Goal: Information Seeking & Learning: Learn about a topic

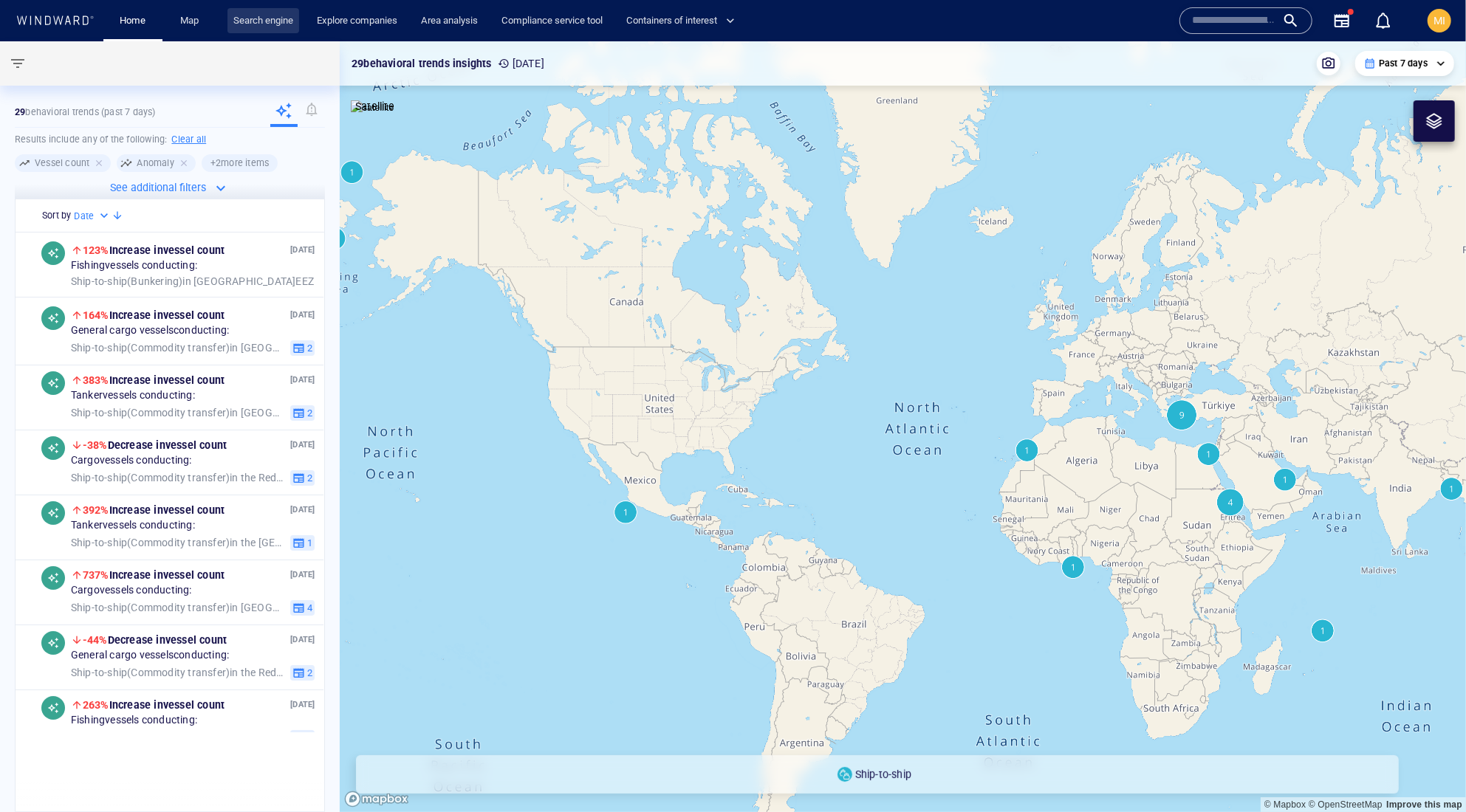
click at [273, 19] on link "Search engine" at bounding box center [264, 21] width 72 height 26
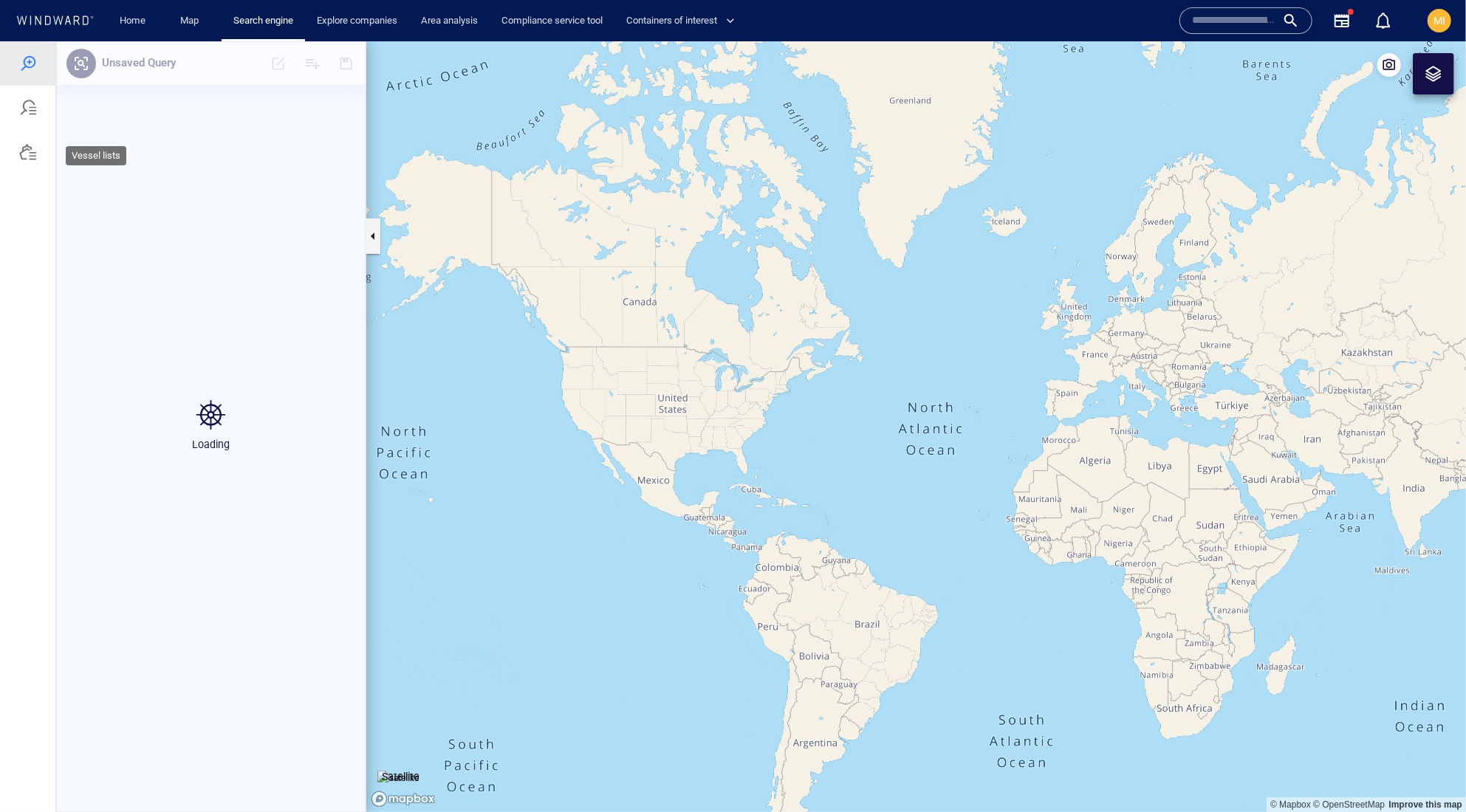
click at [32, 160] on div at bounding box center [28, 151] width 18 height 18
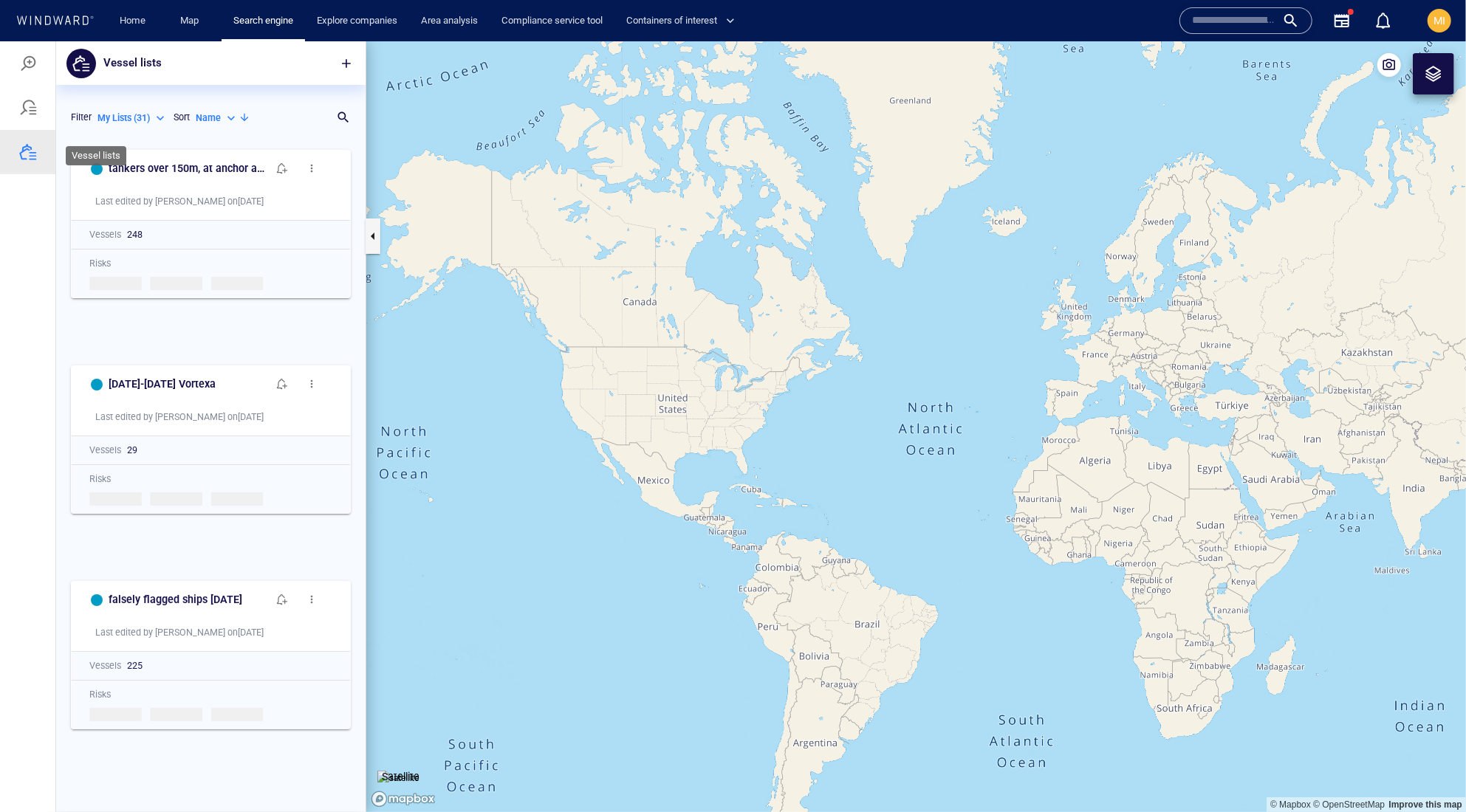
scroll to position [641, 309]
click at [339, 62] on span "button" at bounding box center [347, 63] width 15 height 15
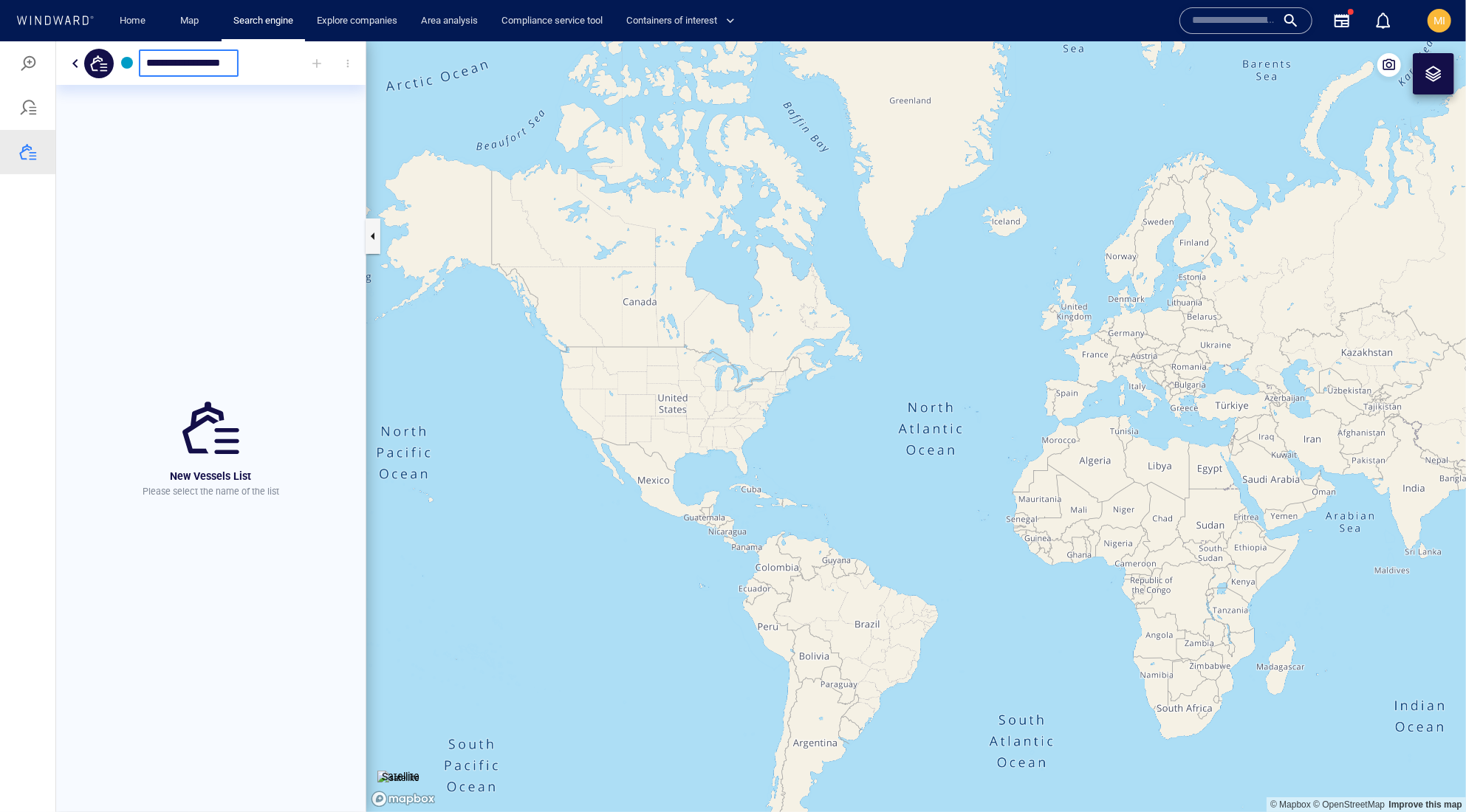
type input "**********"
click at [310, 60] on div at bounding box center [316, 62] width 32 height 32
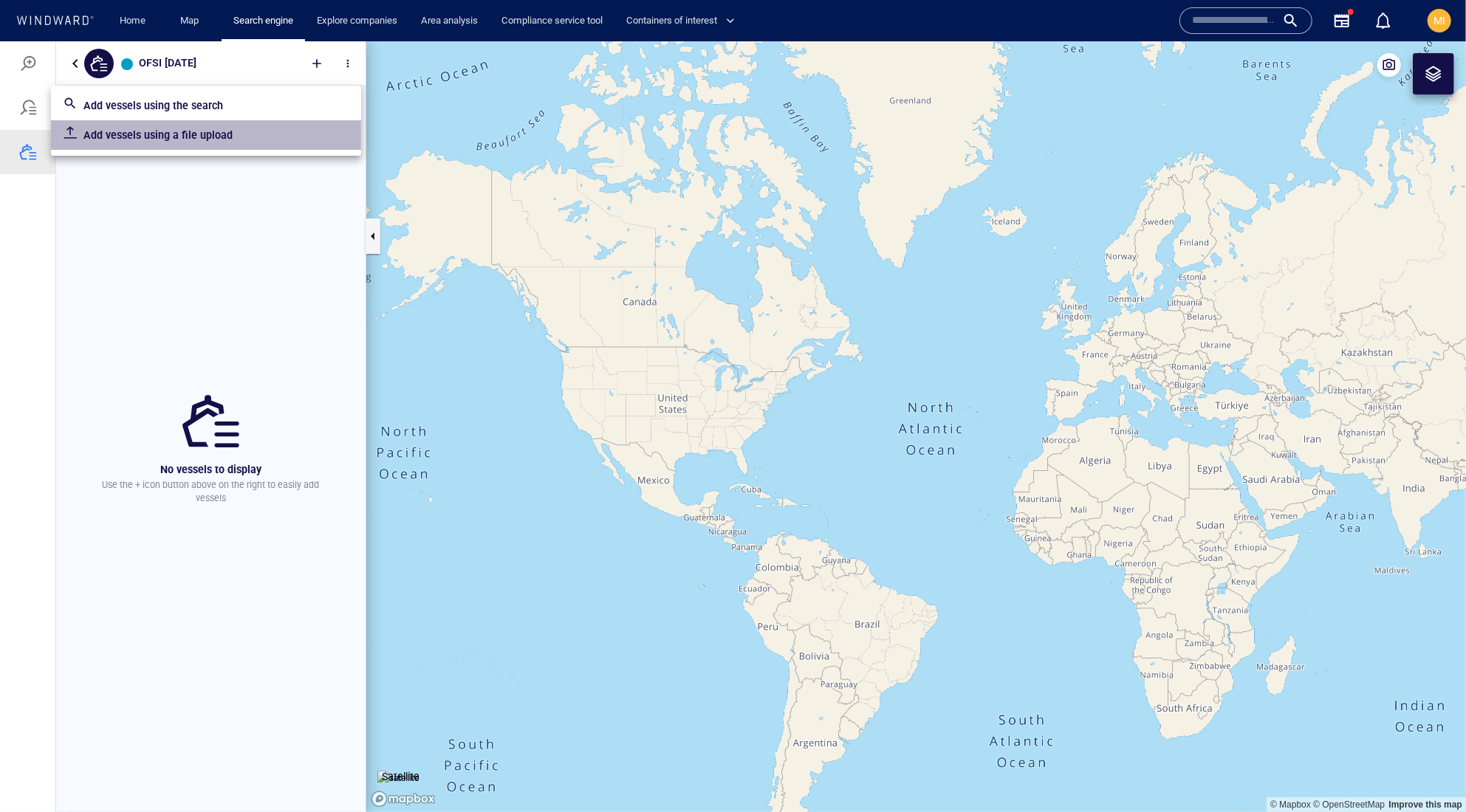
click at [248, 136] on p "Add vessels using a file upload" at bounding box center [217, 134] width 266 height 18
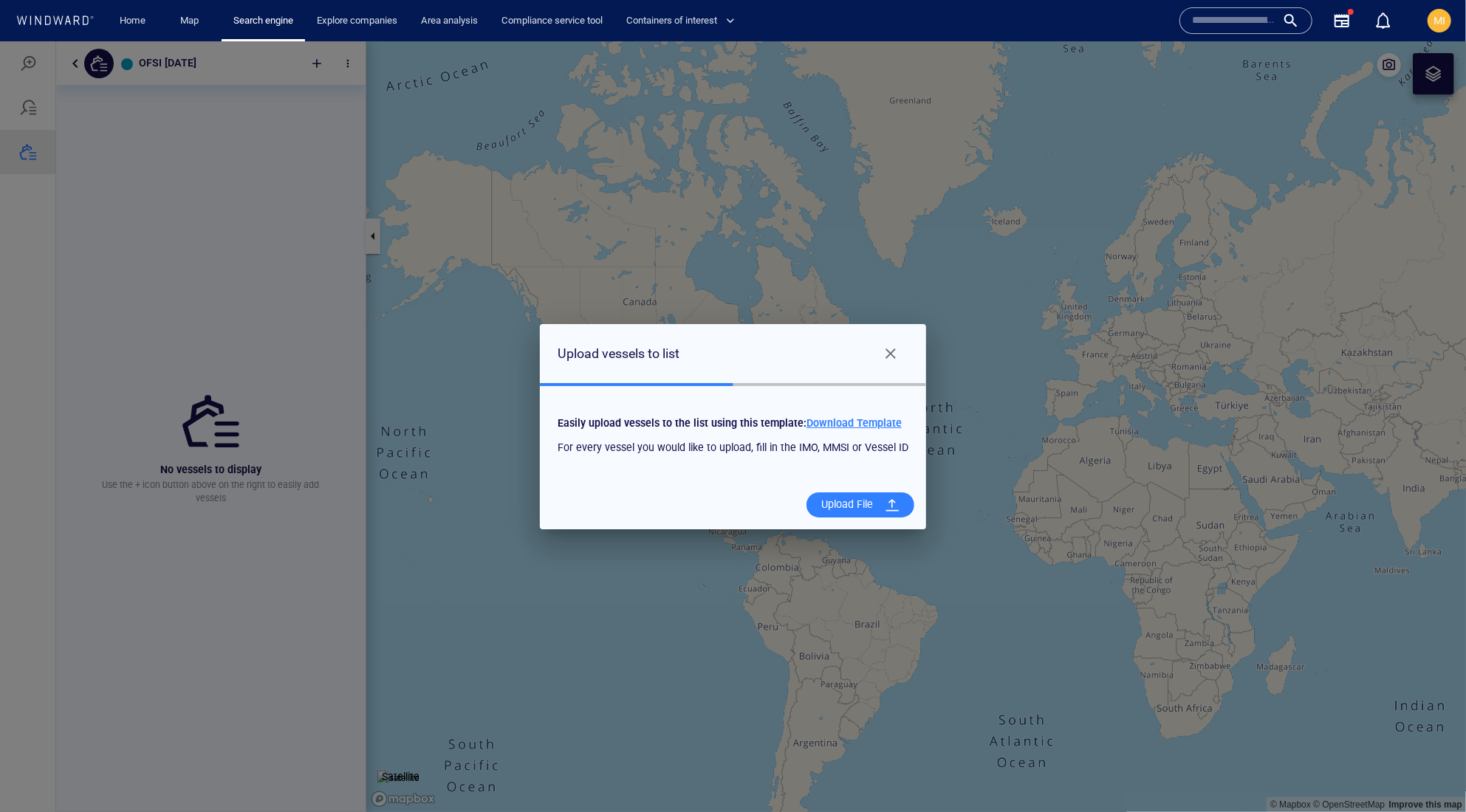
click at [897, 418] on span "Download Template" at bounding box center [854, 422] width 95 height 12
click at [879, 509] on div "Upload File" at bounding box center [846, 503] width 64 height 30
click at [0, 41] on input "Upload File" at bounding box center [0, 41] width 0 height 0
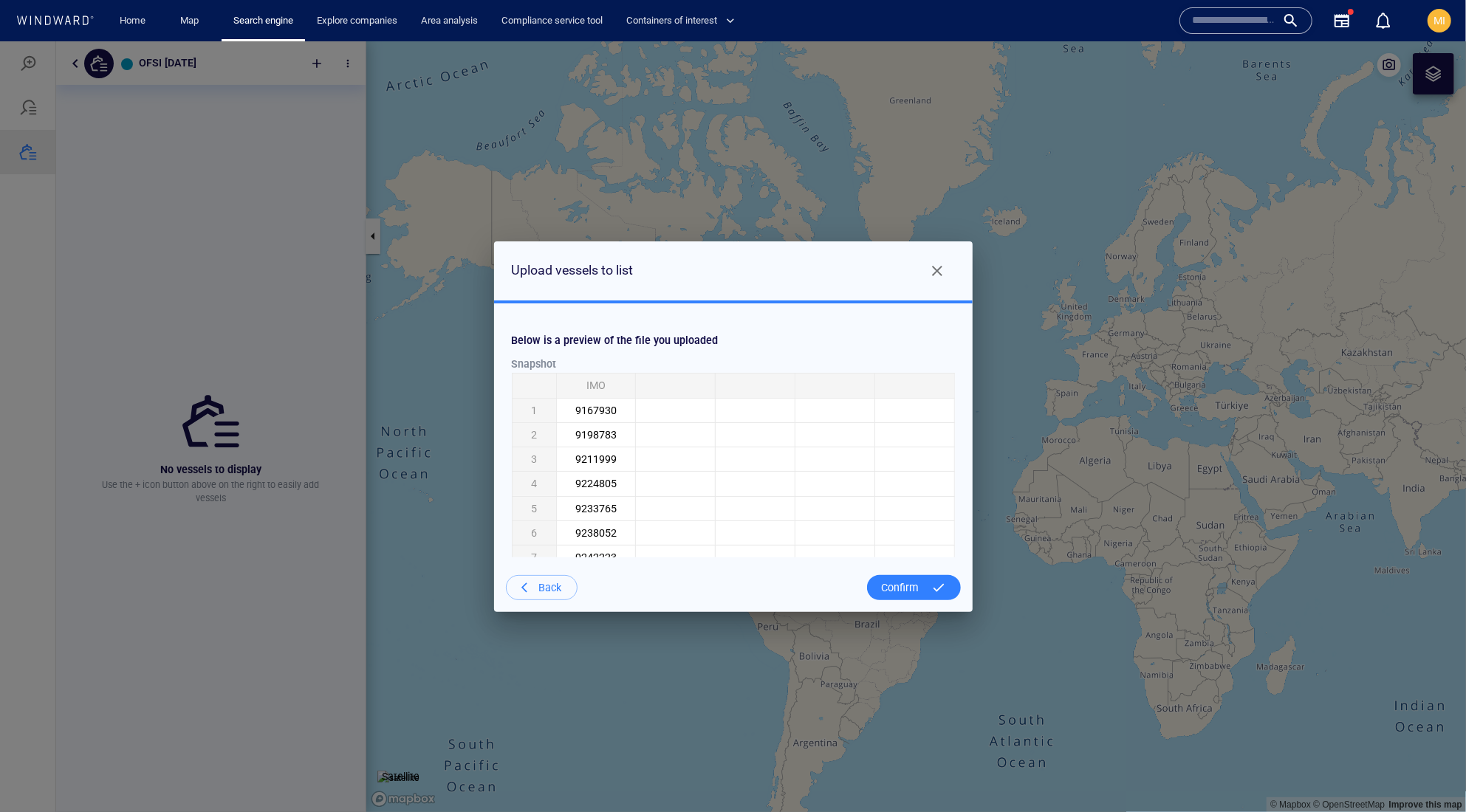
scroll to position [0, 0]
click at [904, 594] on div "Confirm" at bounding box center [901, 587] width 50 height 30
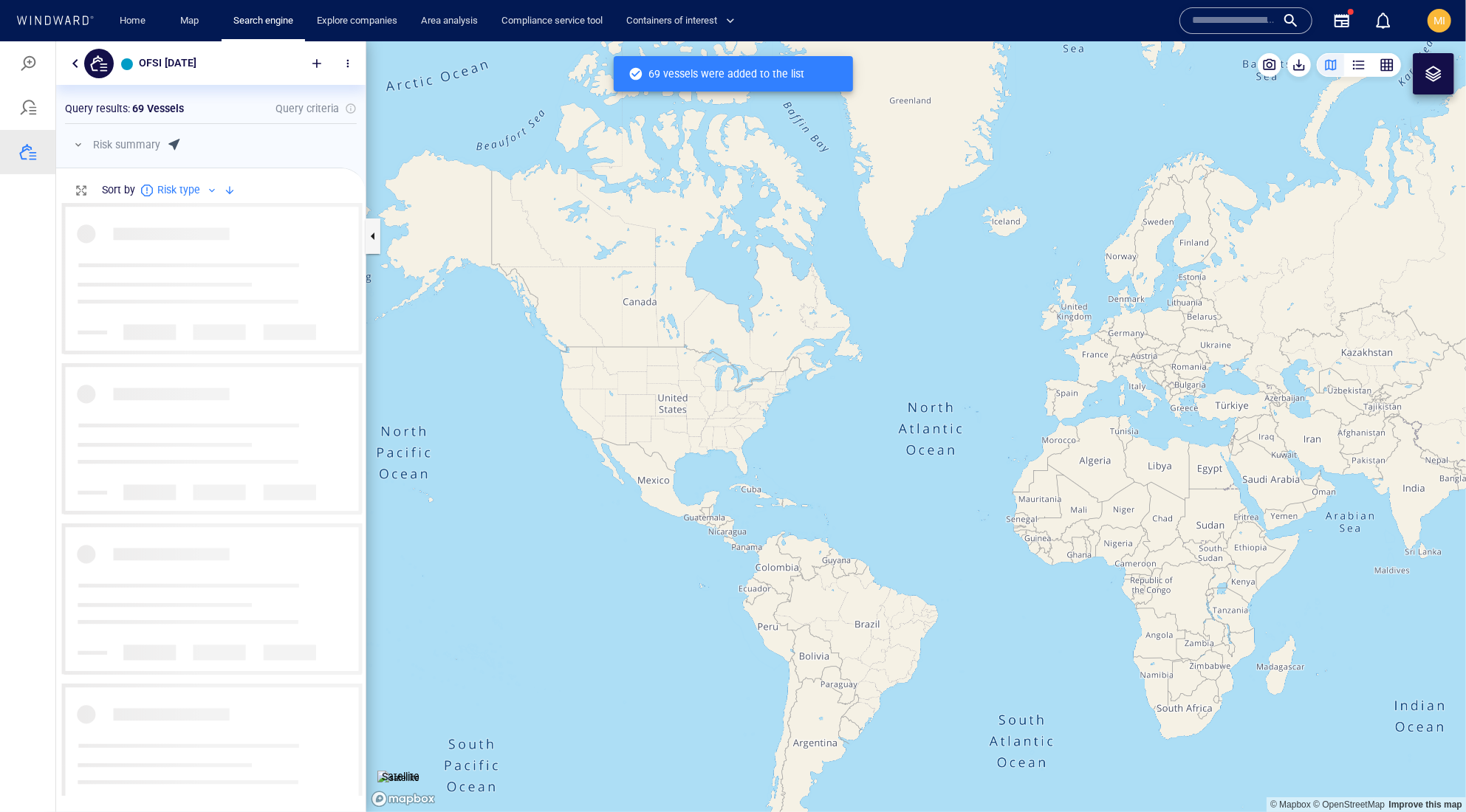
scroll to position [592, 309]
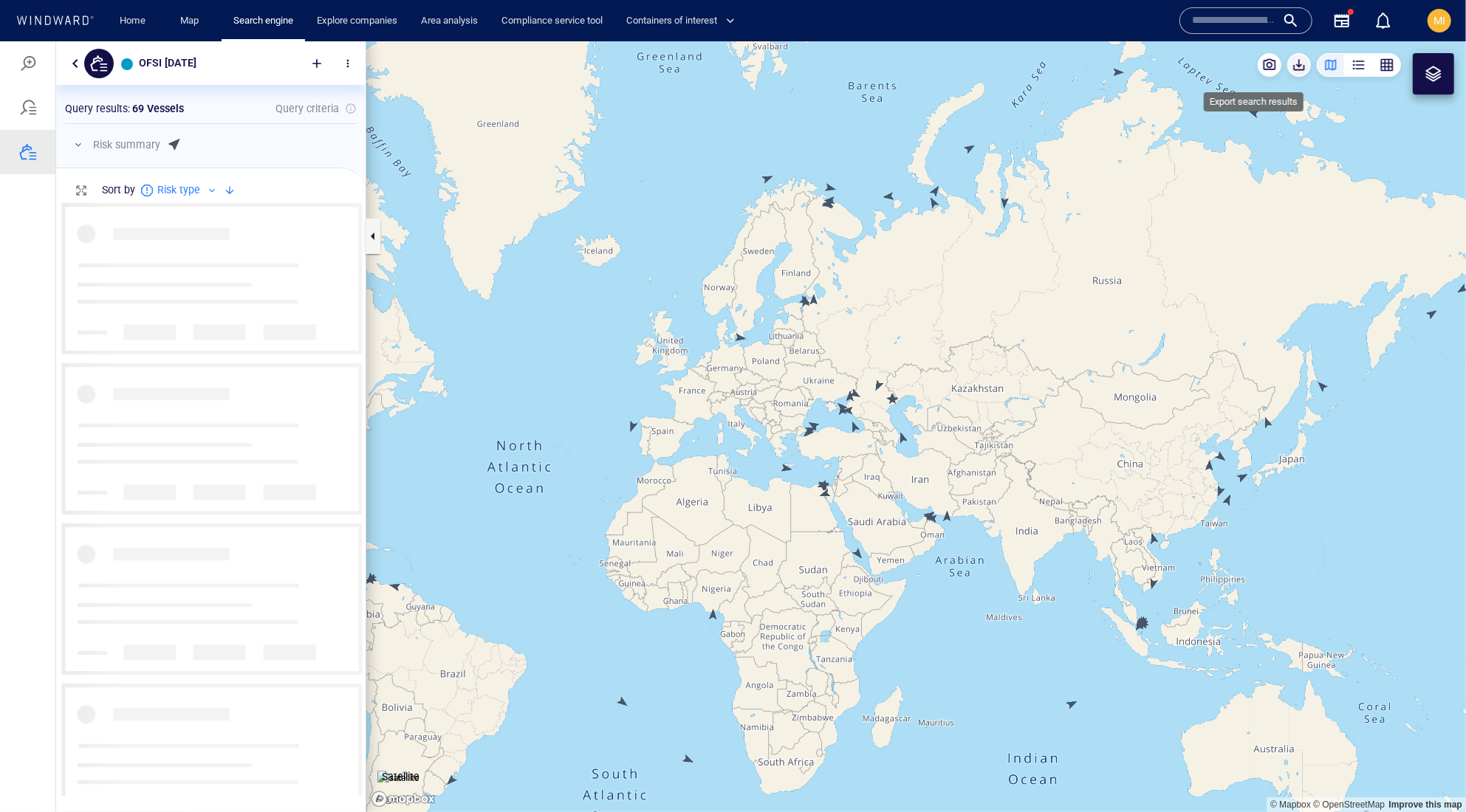
click at [1292, 67] on span "button" at bounding box center [1299, 65] width 15 height 15
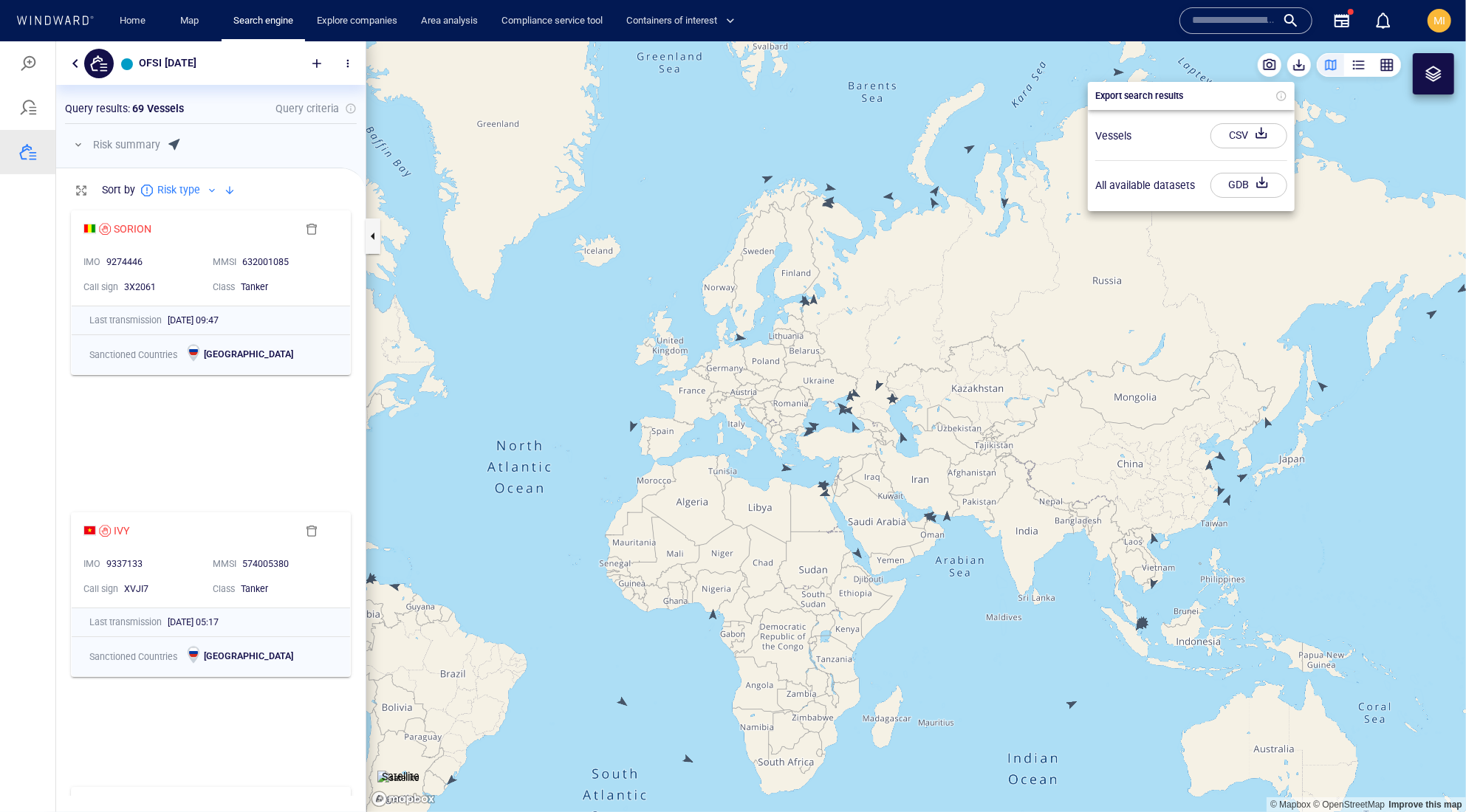
click at [1244, 143] on div "CSV" at bounding box center [1238, 135] width 25 height 24
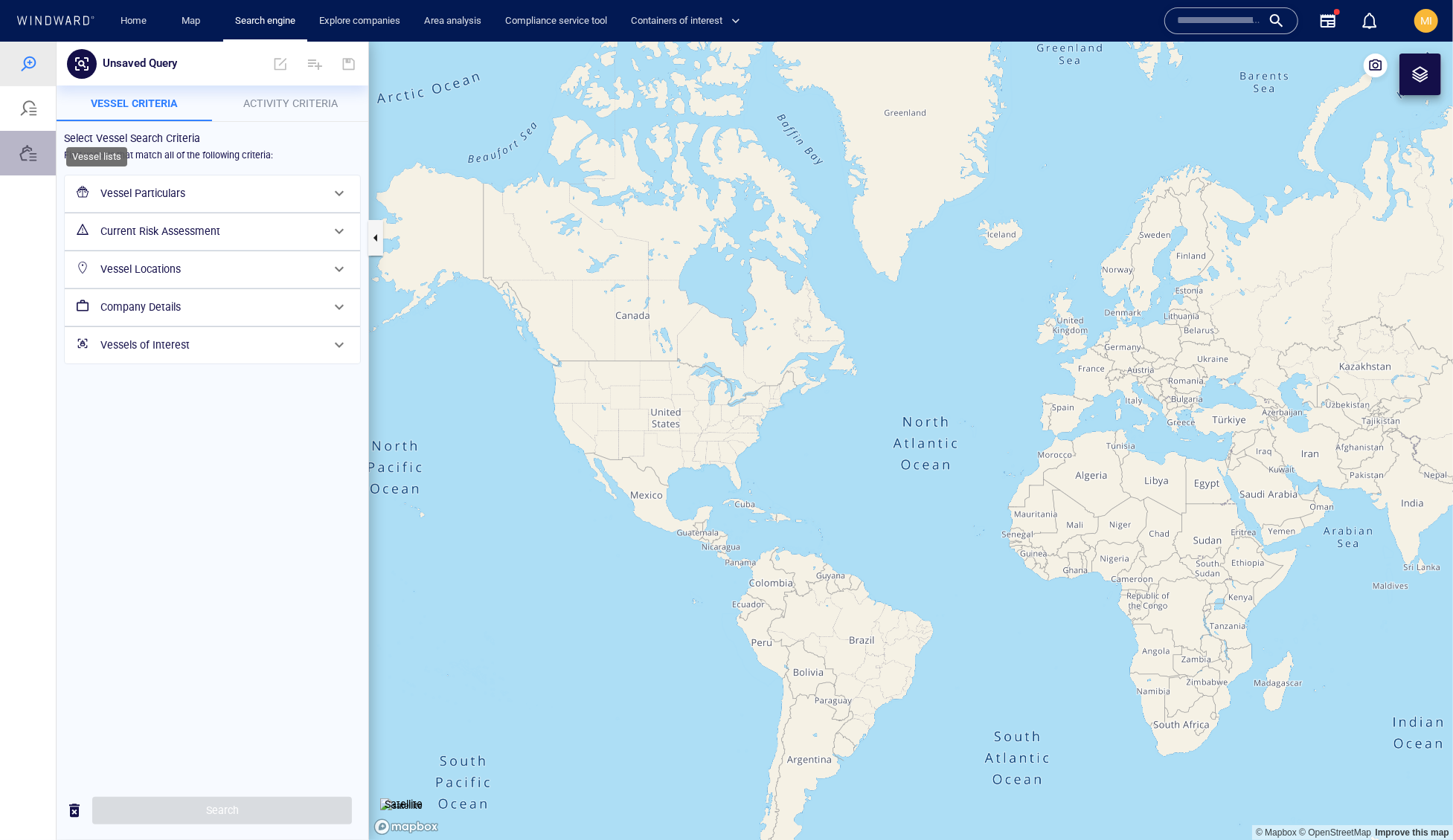
click at [37, 162] on div at bounding box center [28, 152] width 18 height 18
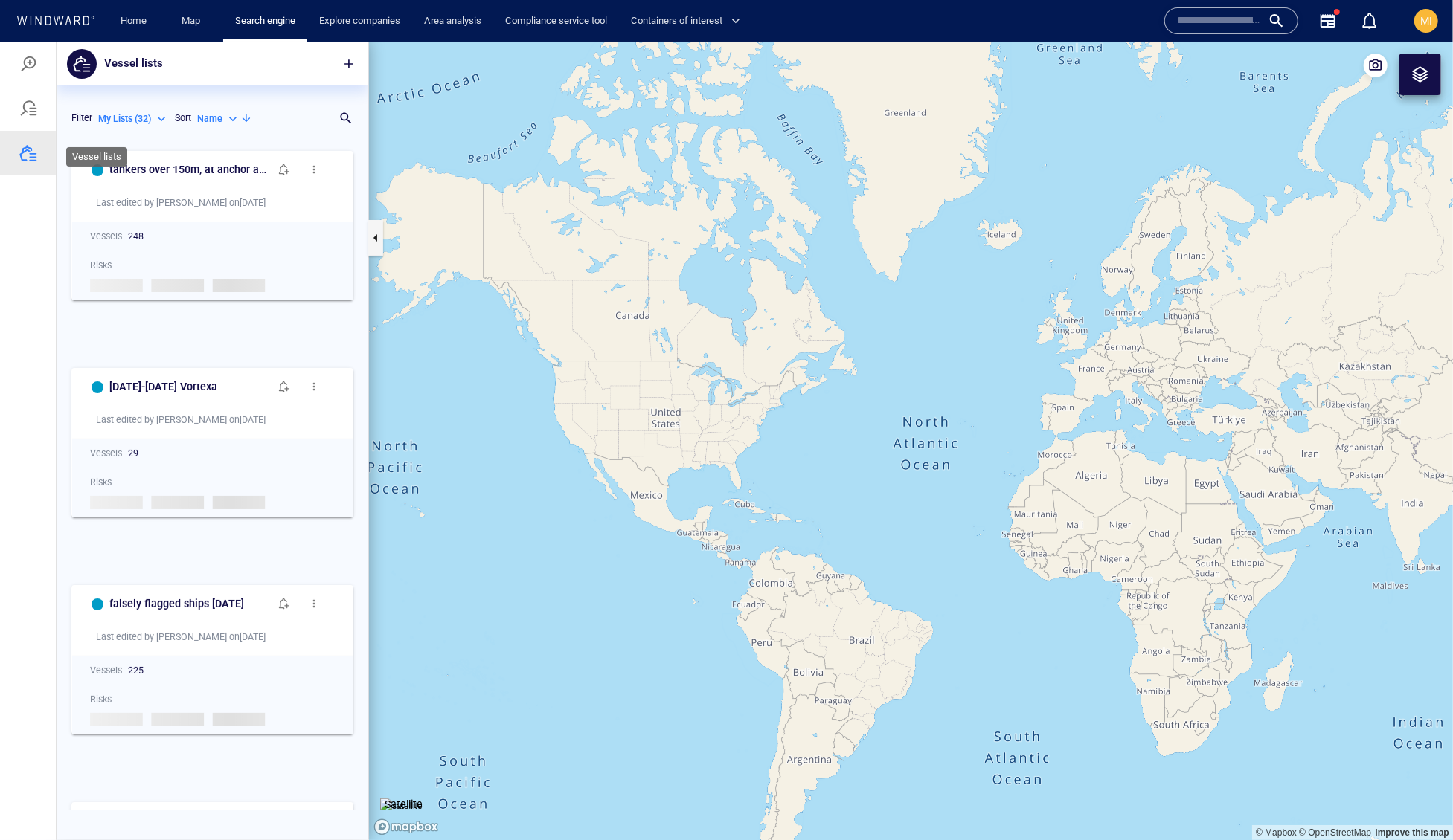
scroll to position [1, 1]
click at [197, 125] on div "Name" at bounding box center [218, 118] width 43 height 13
click at [165, 228] on p "Last Update" at bounding box center [144, 222] width 50 height 13
type input "*********"
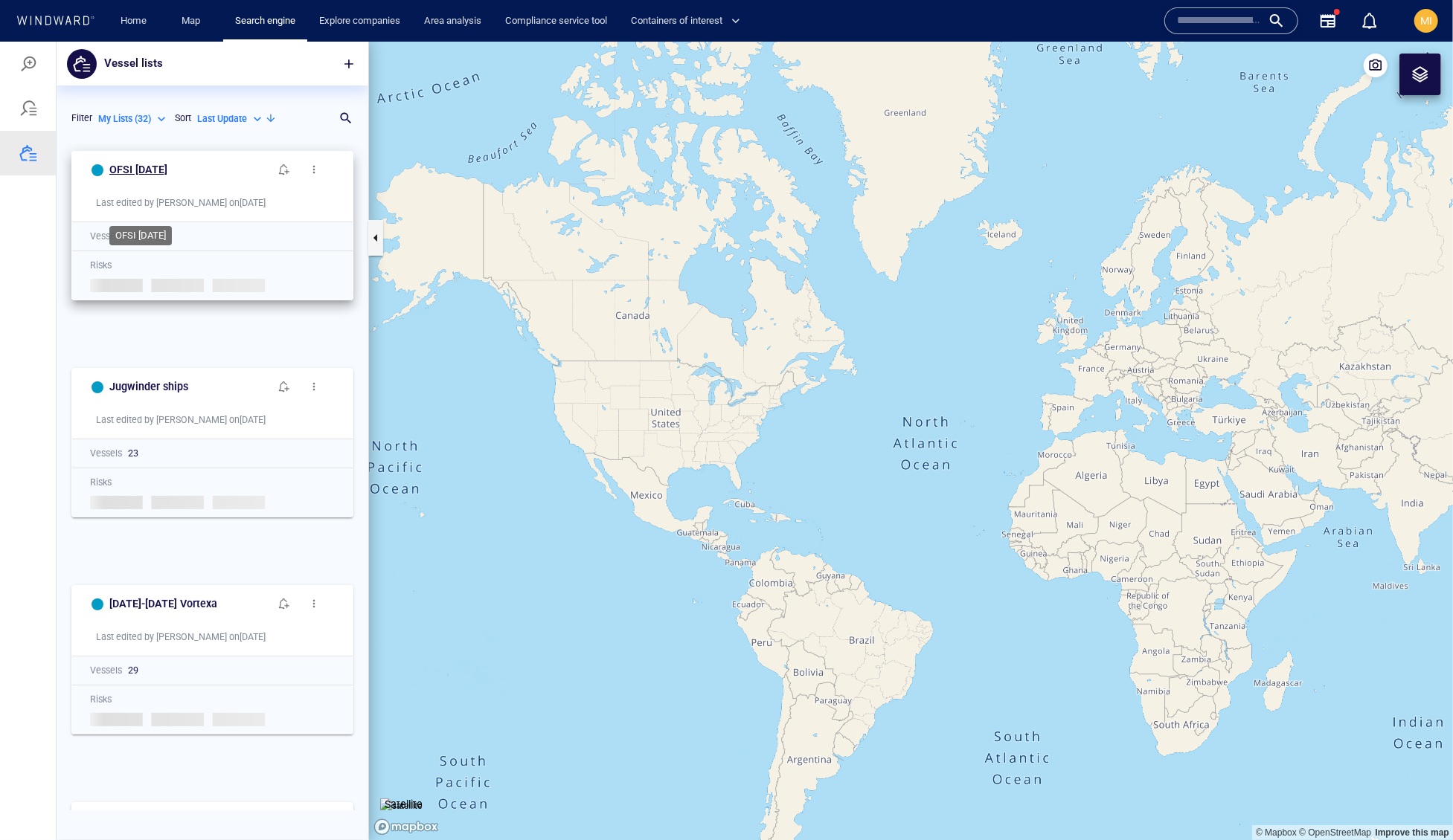
click at [167, 178] on h6 "OFSI [DATE]" at bounding box center [138, 169] width 58 height 19
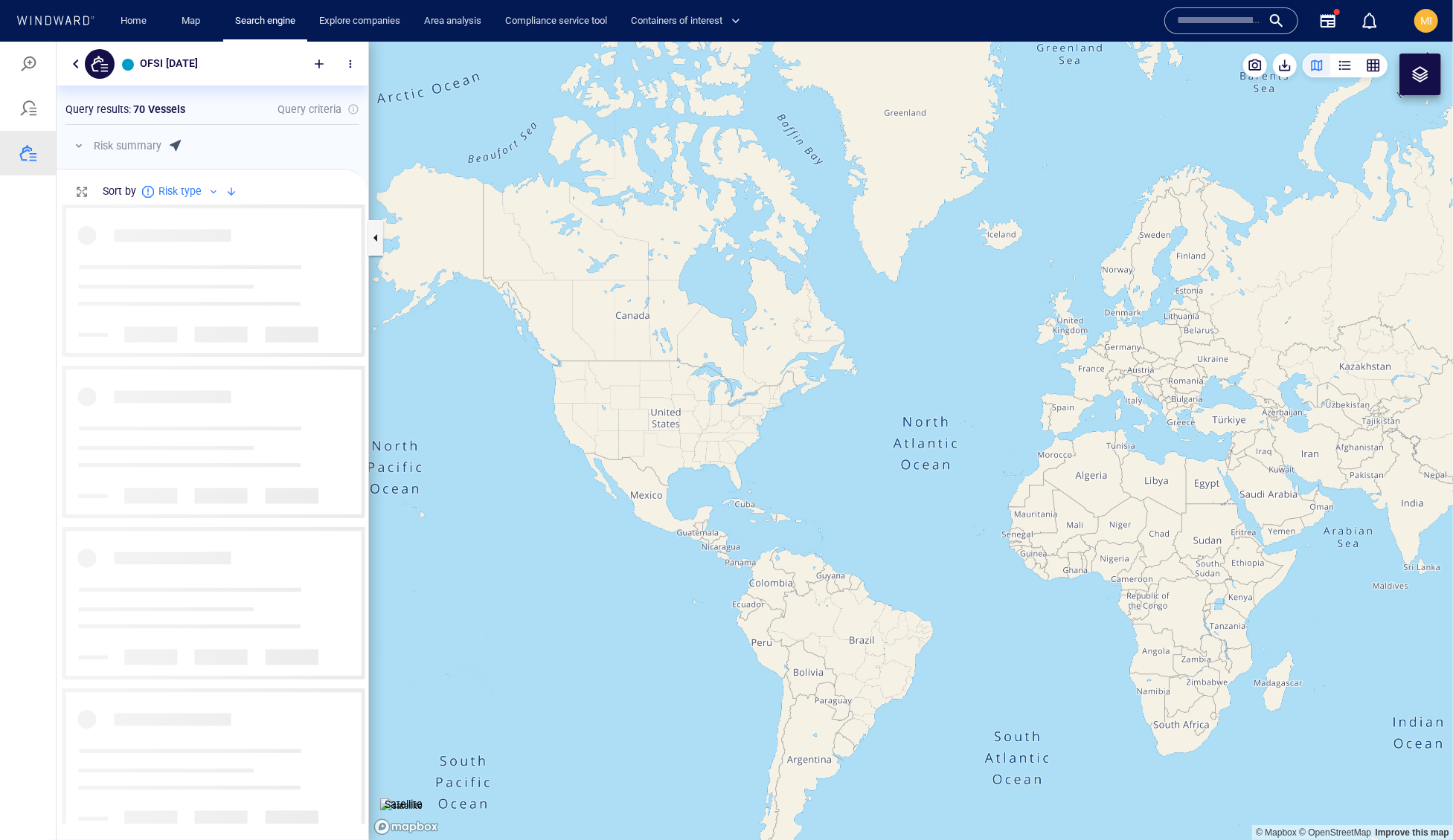
scroll to position [619, 311]
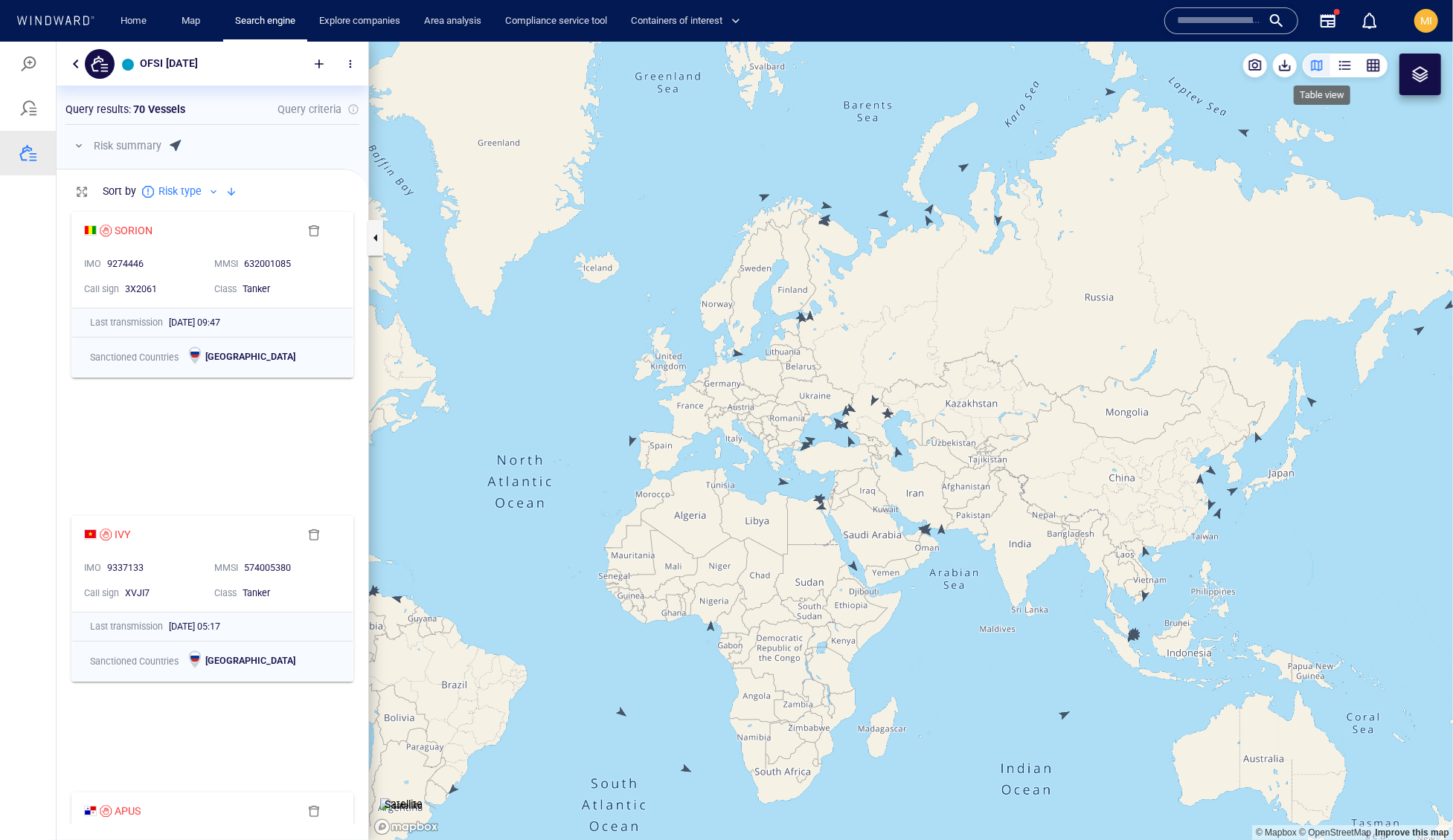
click at [1337, 63] on div "button" at bounding box center [1344, 65] width 15 height 15
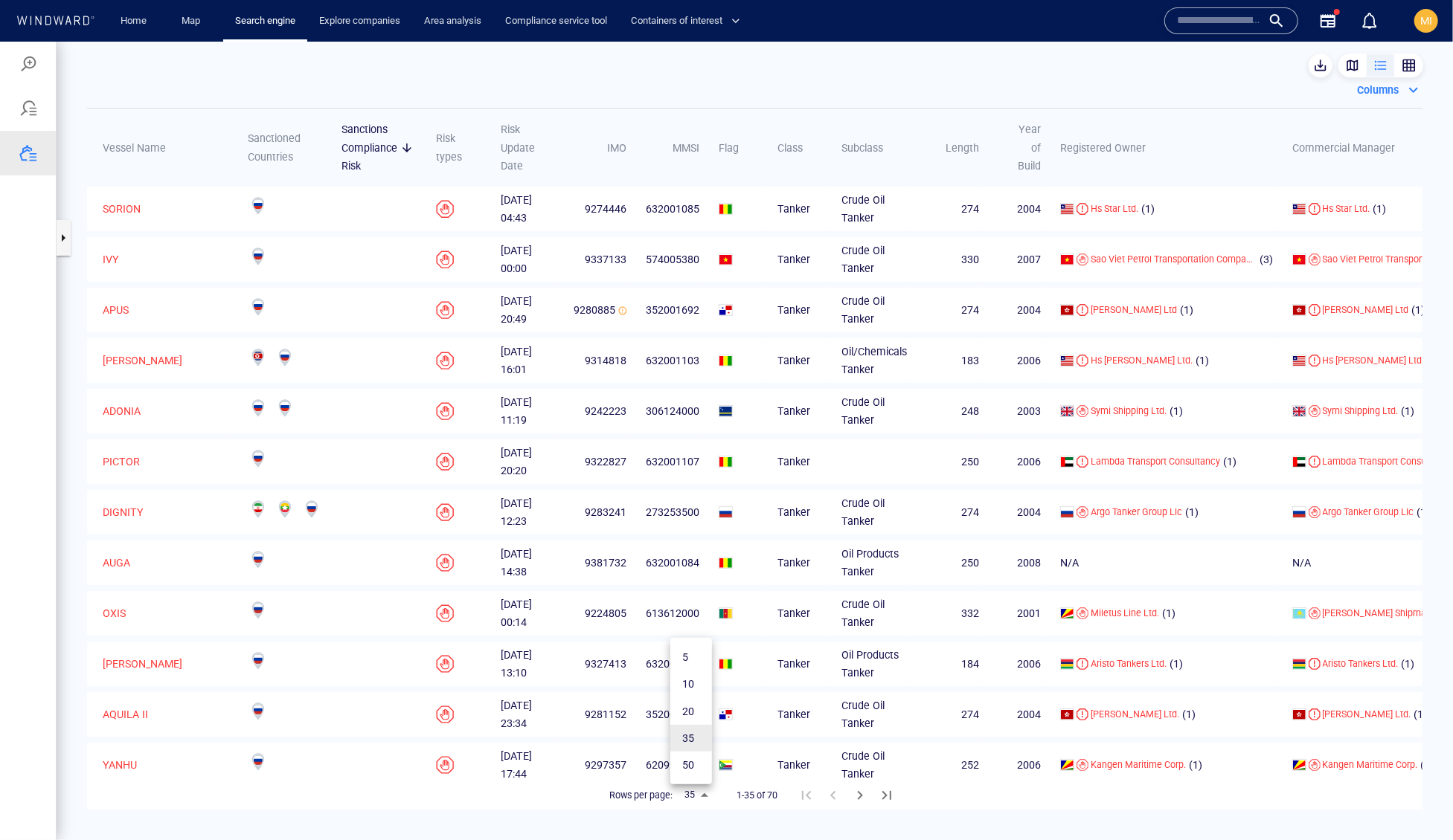
click at [691, 797] on body "OFSI [DATE] Something went wrong An error occurred while searching for the enti…" at bounding box center [726, 440] width 1453 height 798
click at [687, 778] on li "50" at bounding box center [691, 764] width 42 height 27
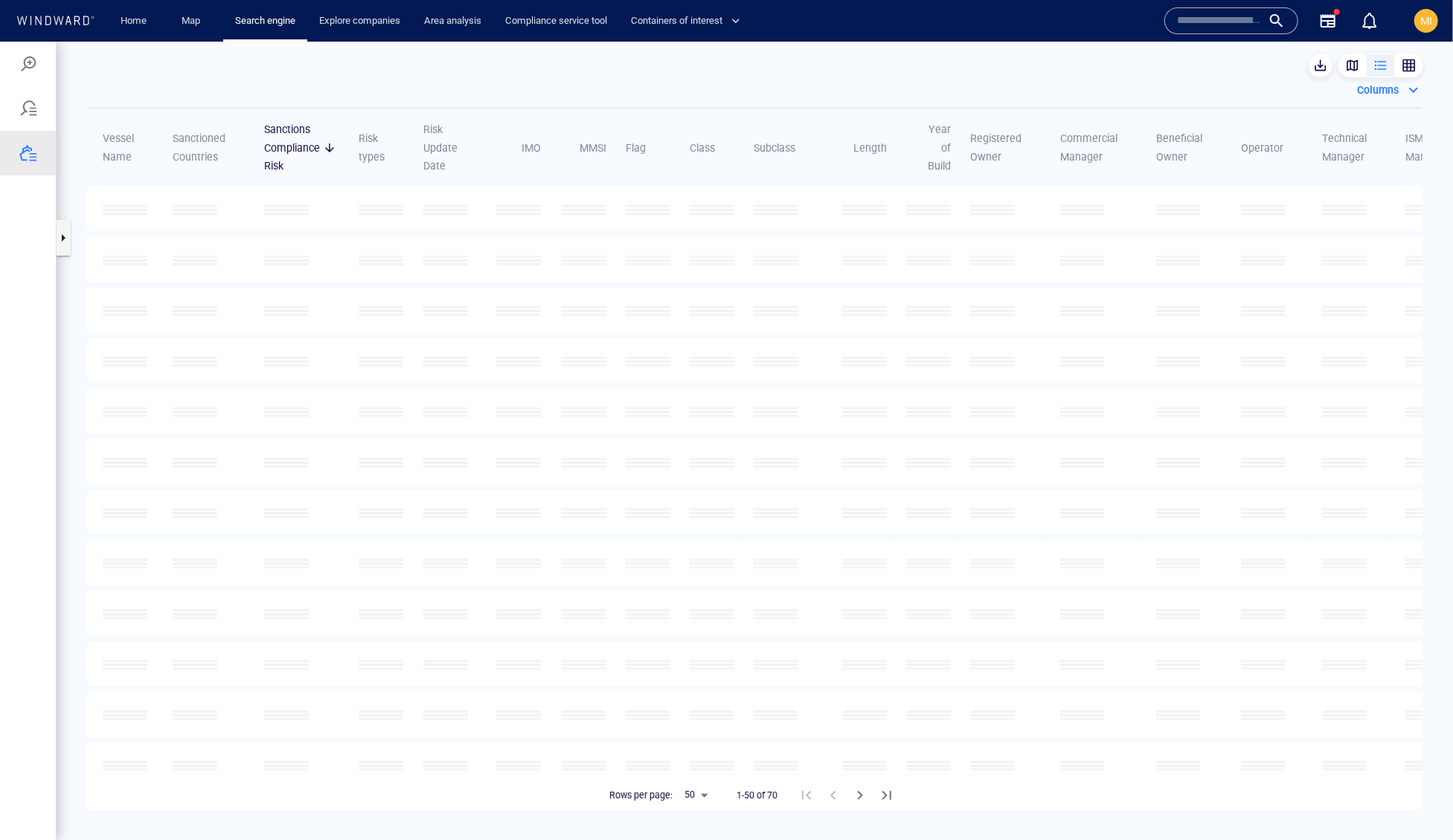
type input "**"
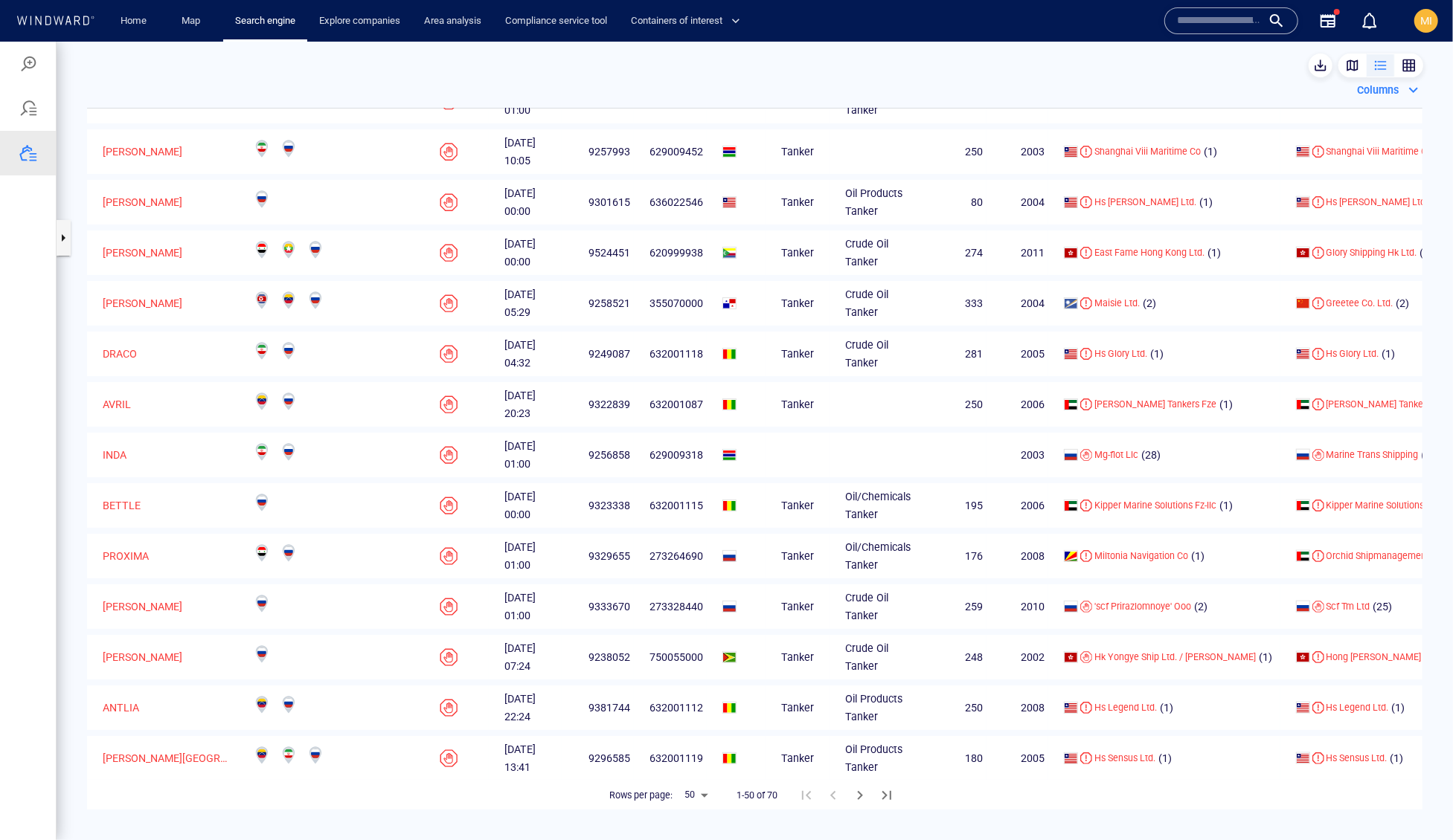
scroll to position [1313, 0]
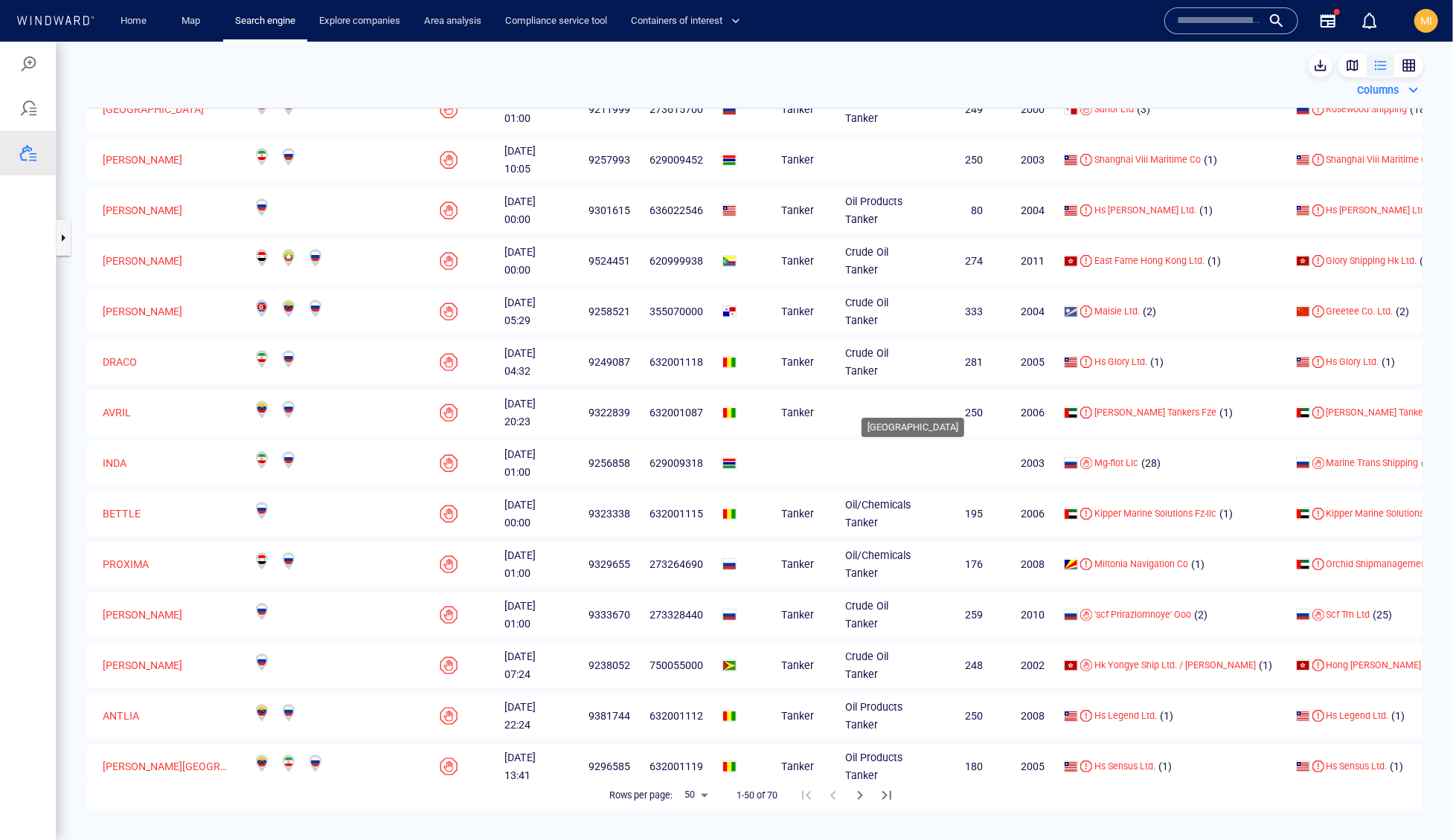
click at [736, 215] on span at bounding box center [729, 210] width 14 height 12
click at [129, 219] on p "[PERSON_NAME]" at bounding box center [143, 209] width 80 height 18
